Goal: Navigation & Orientation: Understand site structure

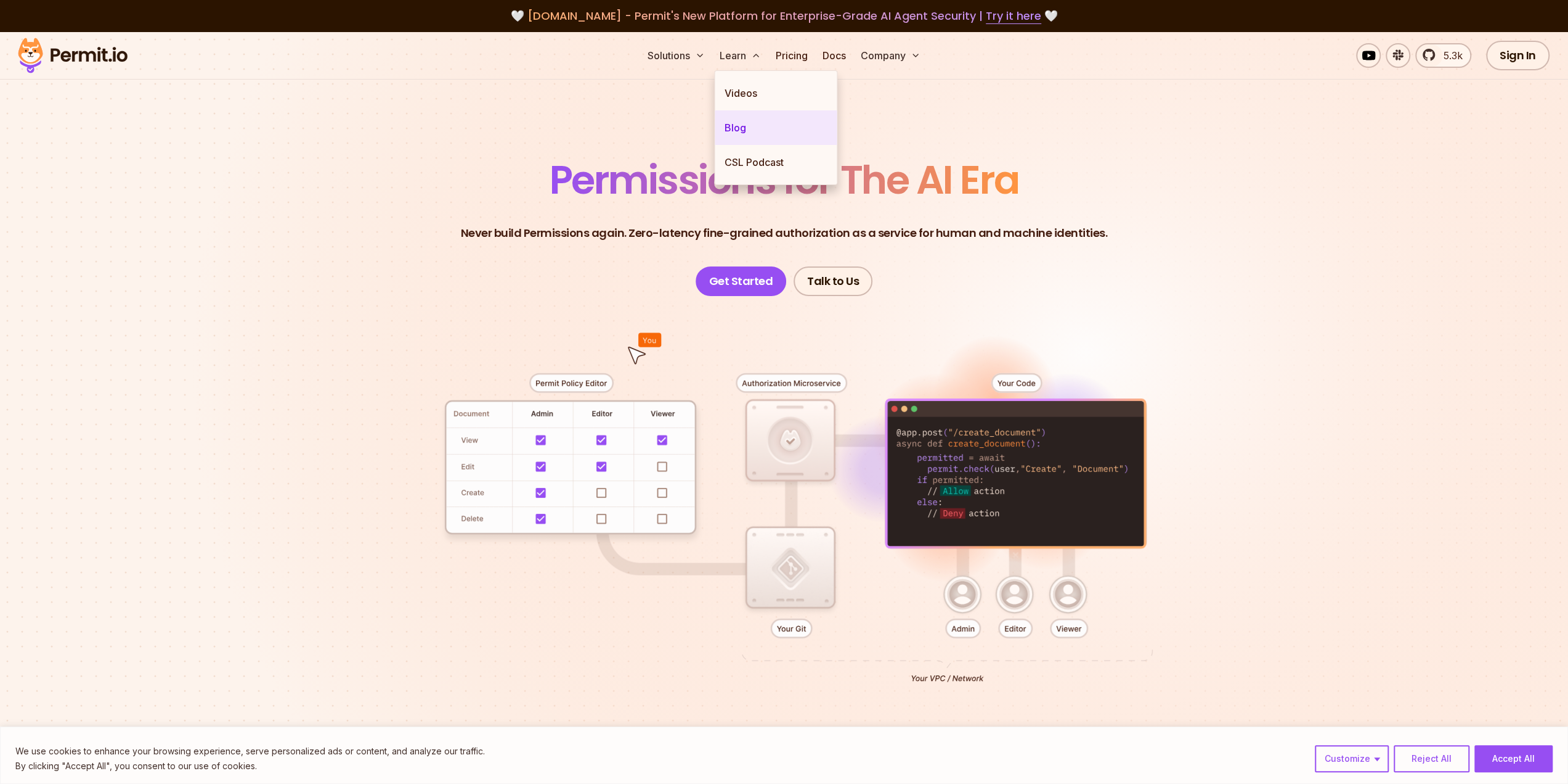
drag, startPoint x: 748, startPoint y: 129, endPoint x: 730, endPoint y: 135, distance: 19.0
click at [748, 129] on link "Blog" at bounding box center [775, 128] width 122 height 35
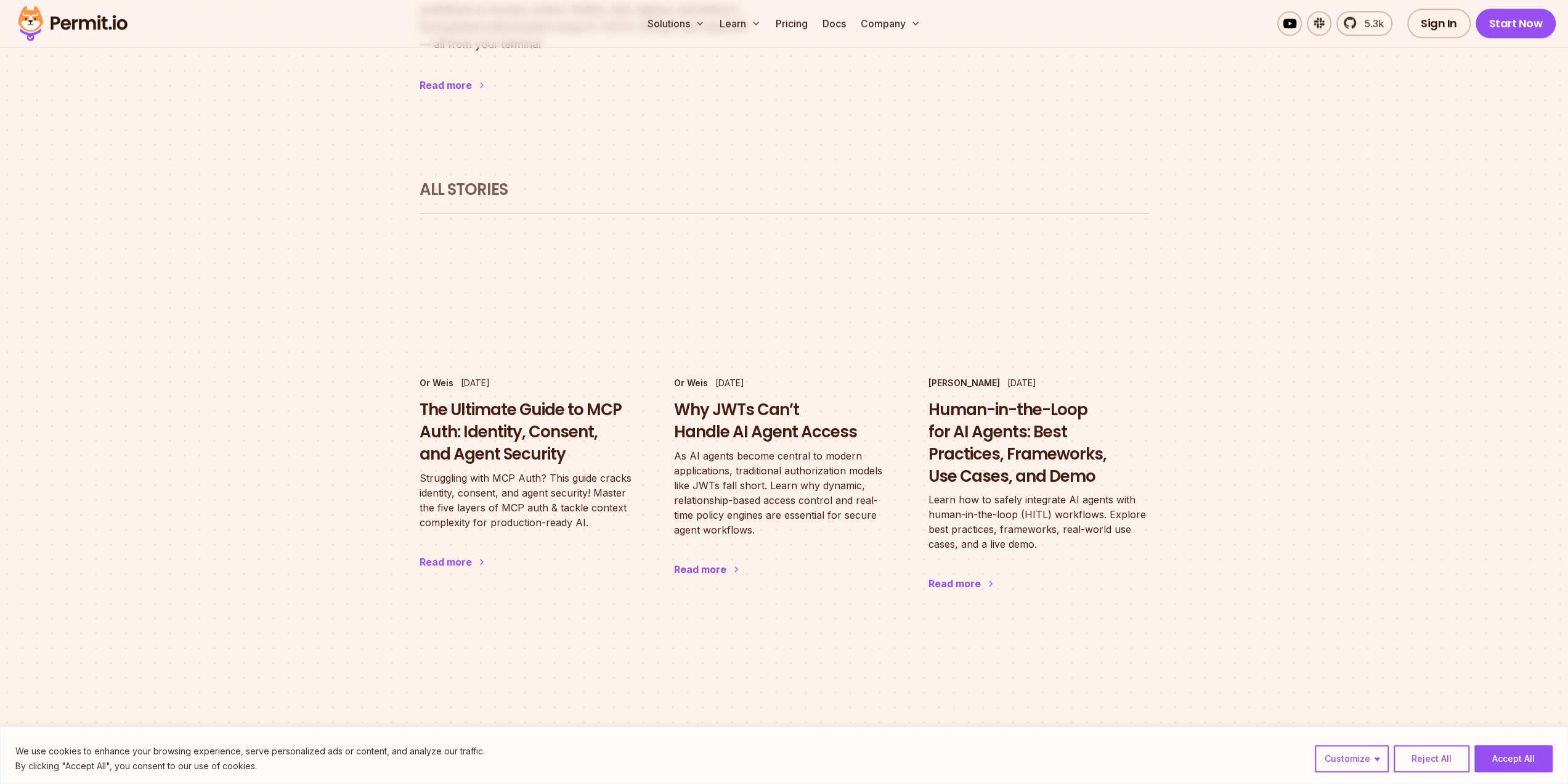
scroll to position [616, 0]
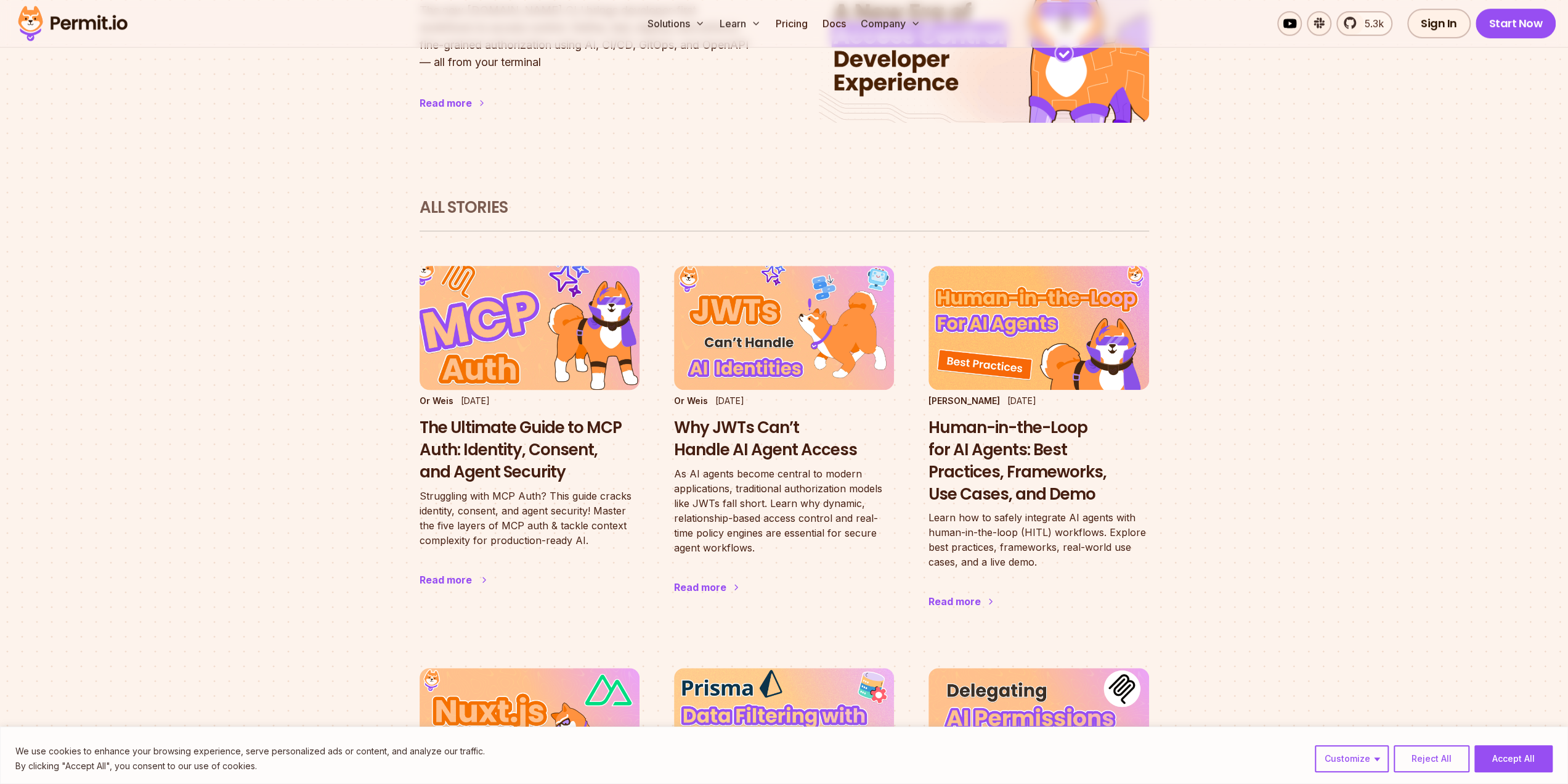
click at [524, 420] on h3 "The Ultimate Guide to MCP Auth: Identity, Consent, and Agent Security" at bounding box center [529, 449] width 220 height 66
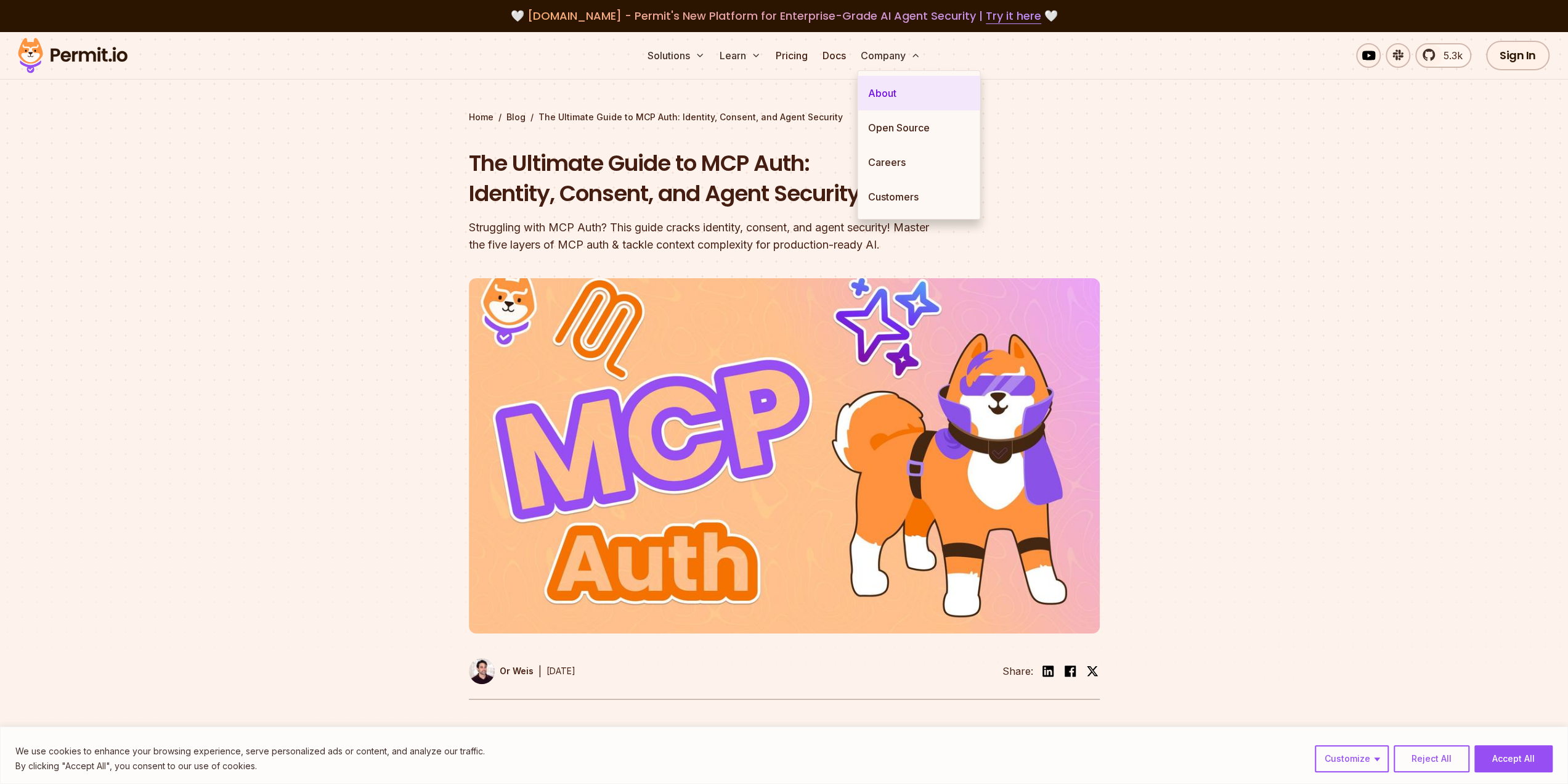
click at [886, 83] on link "About" at bounding box center [918, 93] width 122 height 35
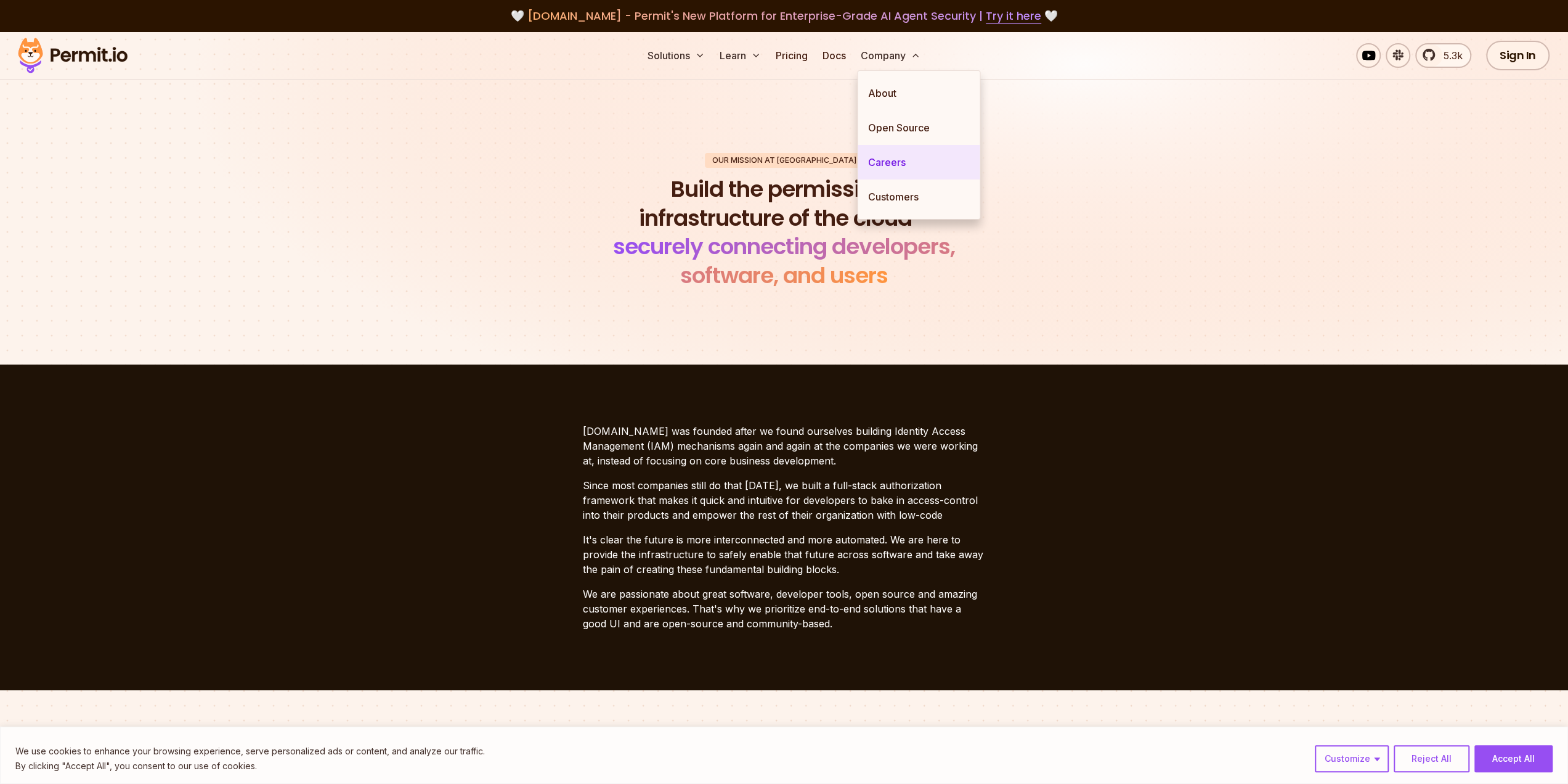
click at [907, 147] on link "Careers" at bounding box center [918, 162] width 122 height 35
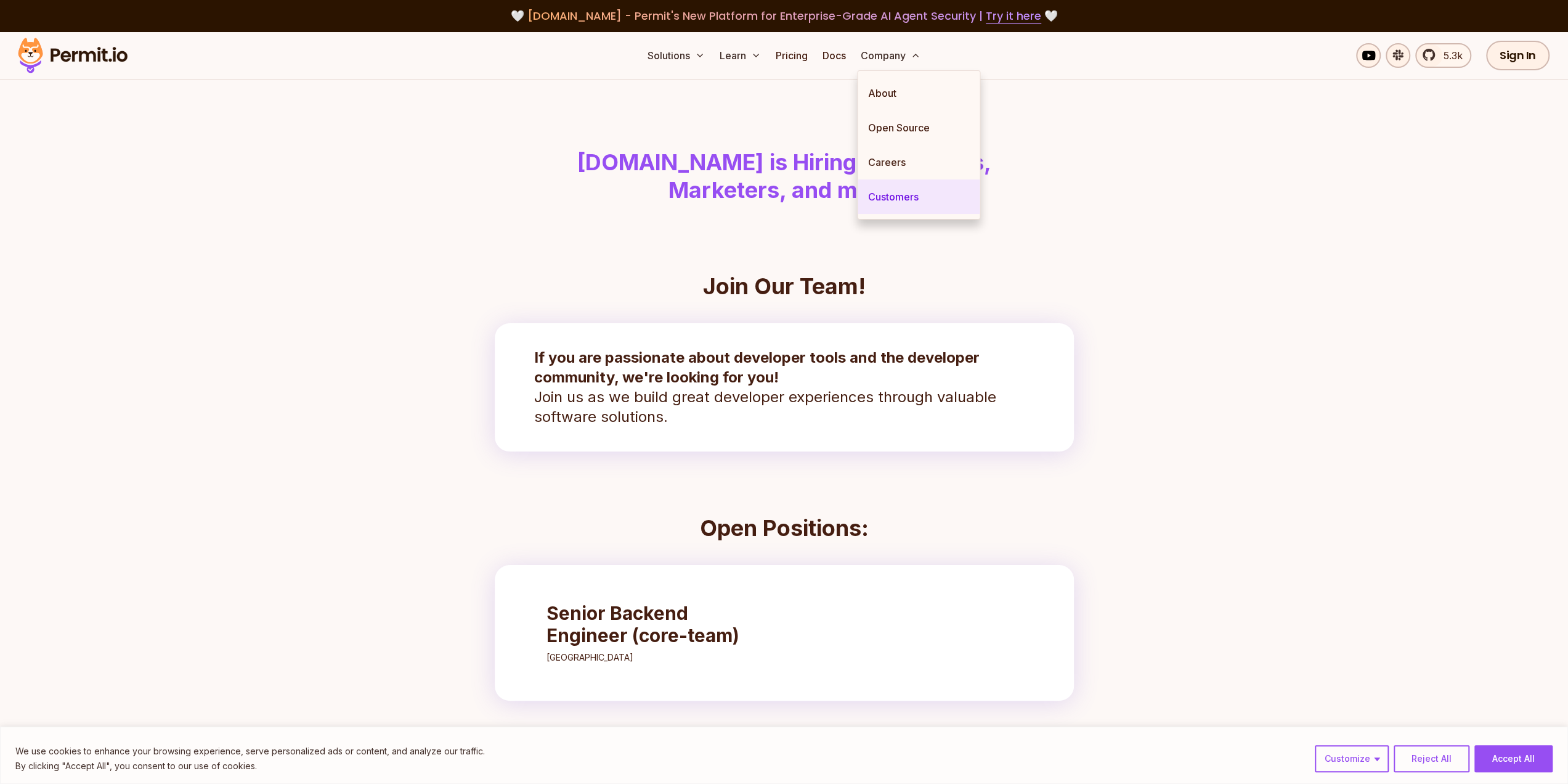
click at [903, 197] on link "Customers" at bounding box center [918, 197] width 122 height 35
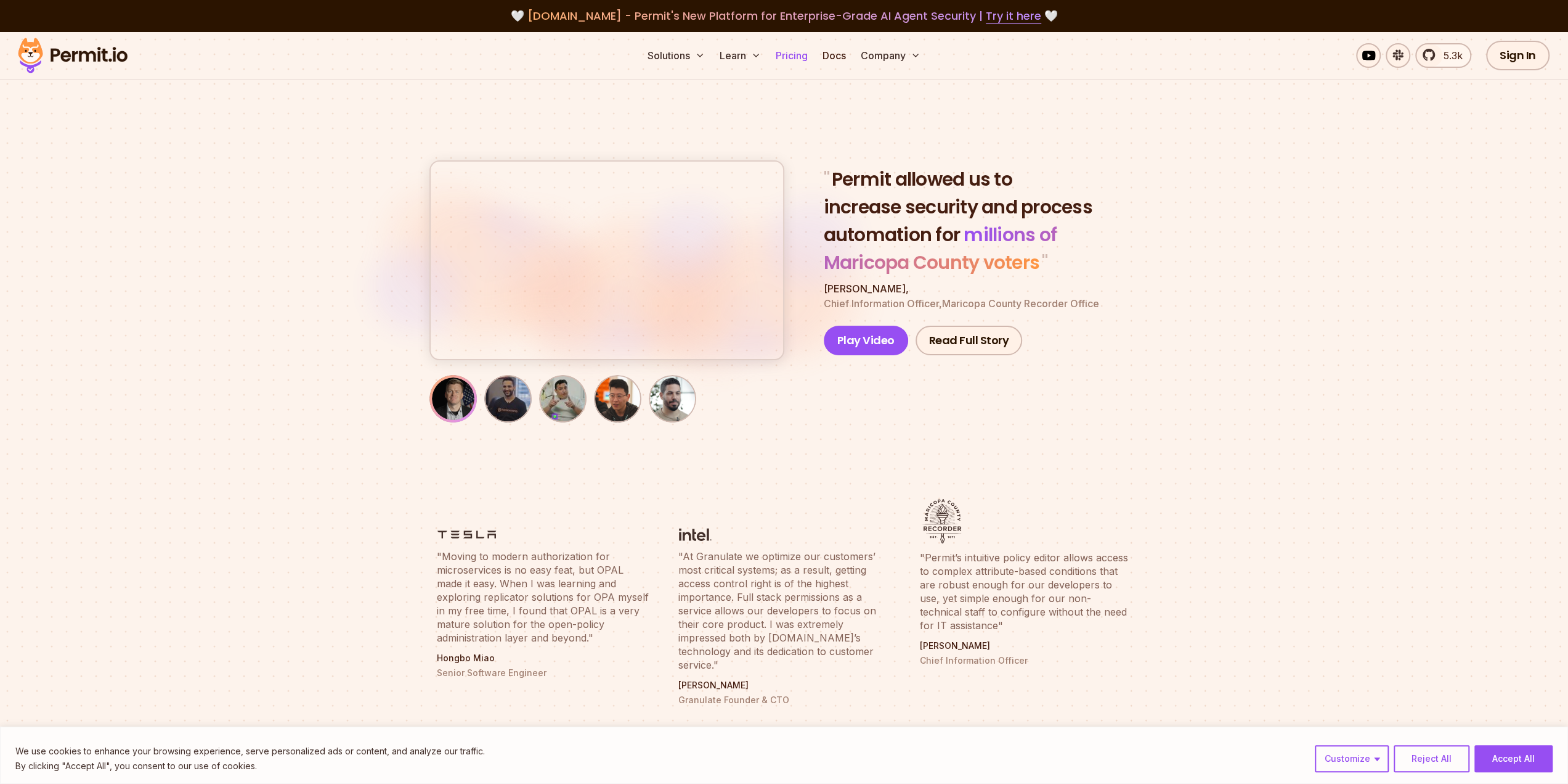
click at [802, 54] on link "Pricing" at bounding box center [791, 55] width 42 height 25
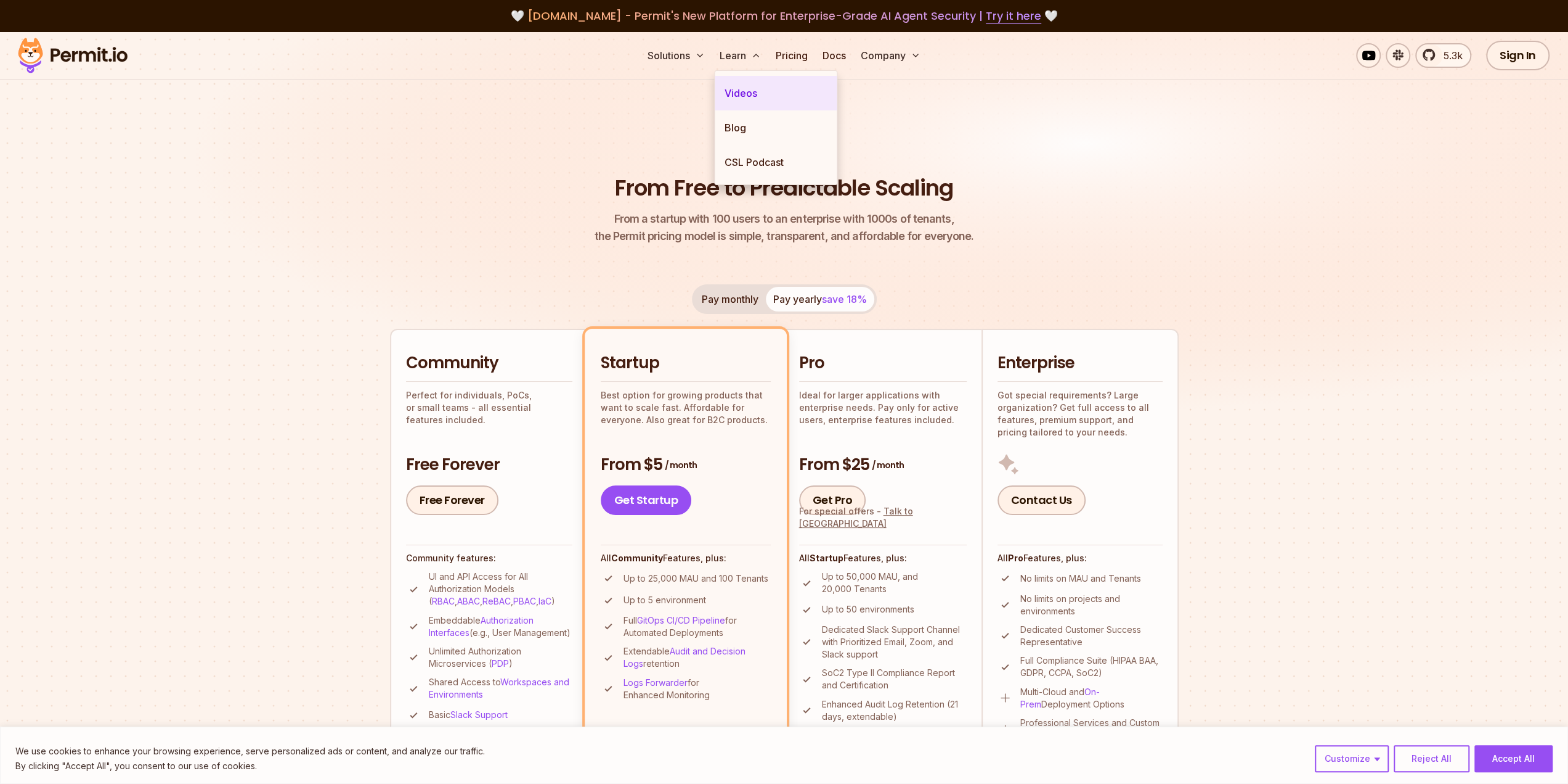
click at [733, 94] on link "Videos" at bounding box center [775, 93] width 122 height 35
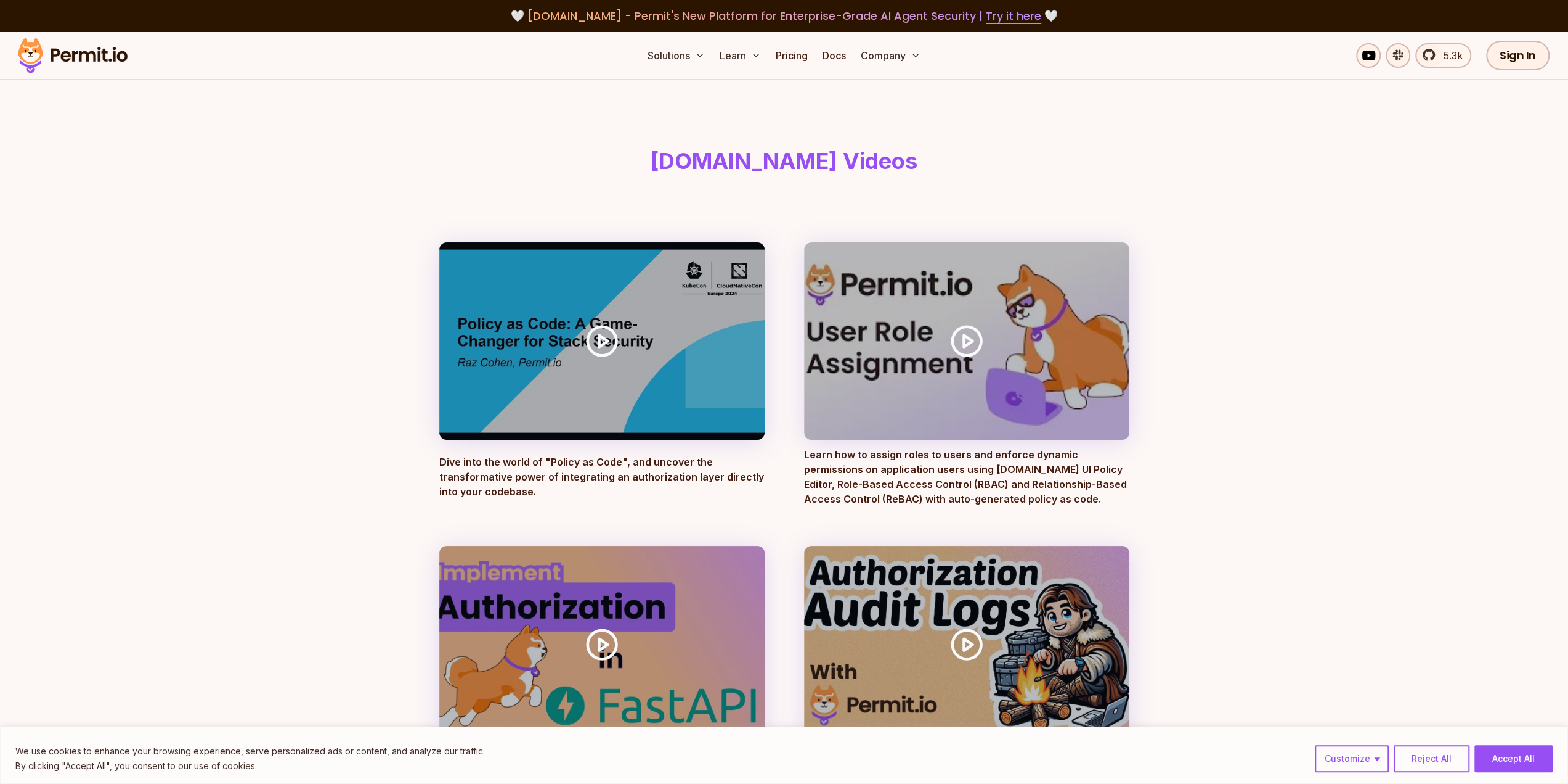
click at [44, 54] on img at bounding box center [72, 55] width 121 height 42
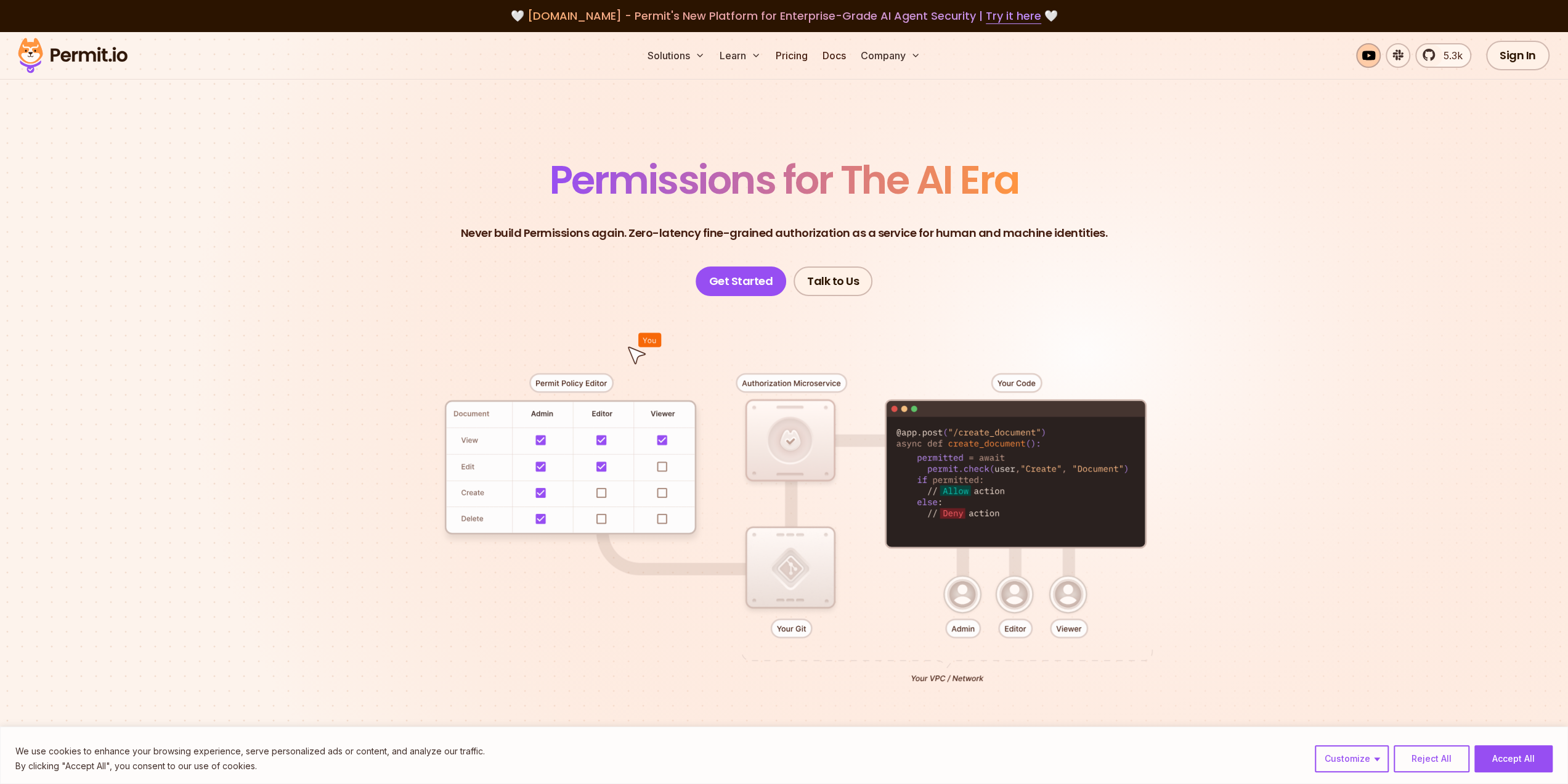
click at [1365, 57] on link at bounding box center [1368, 55] width 25 height 25
